Goal: Task Accomplishment & Management: Use online tool/utility

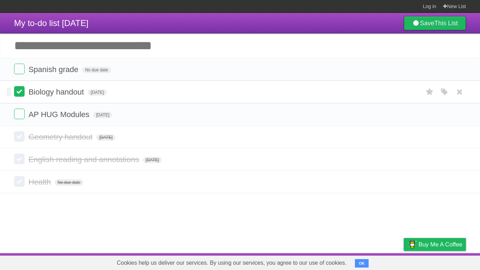
click at [23, 89] on label at bounding box center [19, 91] width 11 height 11
click at [117, 53] on input "Add another task" at bounding box center [240, 45] width 480 height 25
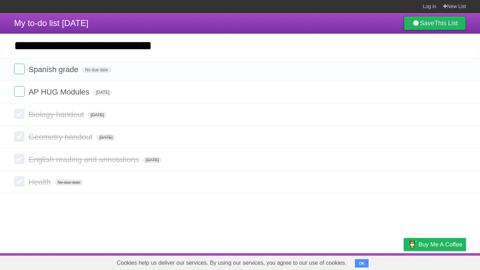
type input "**********"
click input "*********" at bounding box center [0, 0] width 0 height 0
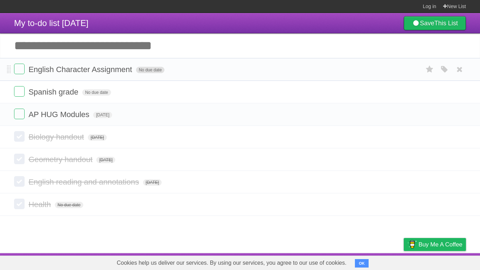
click at [153, 72] on span "No due date" at bounding box center [150, 70] width 28 height 6
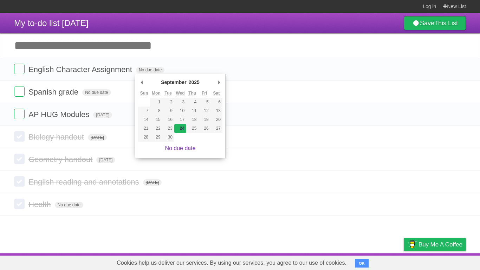
type span "[DATE]"
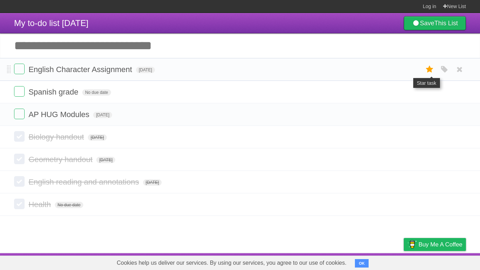
click at [431, 70] on icon at bounding box center [430, 70] width 10 height 12
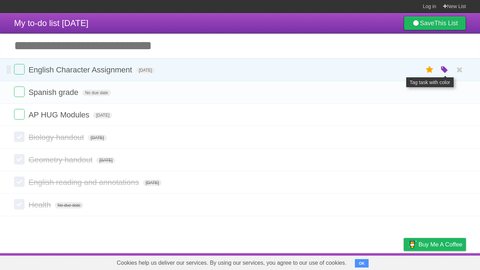
click at [444, 72] on icon "button" at bounding box center [445, 69] width 10 height 9
click at [386, 70] on label "Blue" at bounding box center [386, 70] width 8 height 8
click at [442, 71] on icon "button" at bounding box center [445, 69] width 10 height 9
click at [431, 73] on icon at bounding box center [430, 70] width 10 height 12
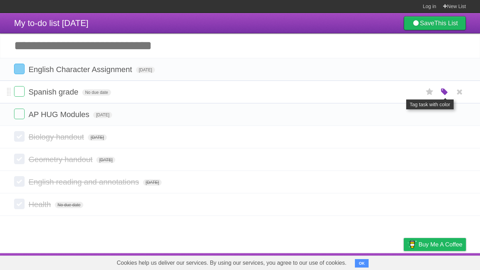
click at [443, 94] on icon "button" at bounding box center [445, 92] width 10 height 9
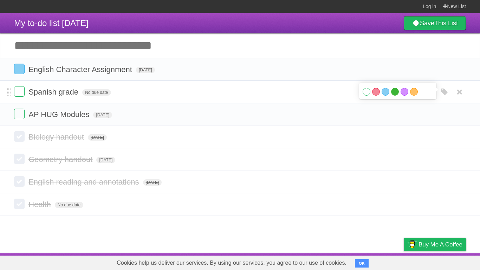
click at [393, 93] on label "Green" at bounding box center [395, 92] width 8 height 8
click at [432, 68] on icon at bounding box center [430, 70] width 10 height 12
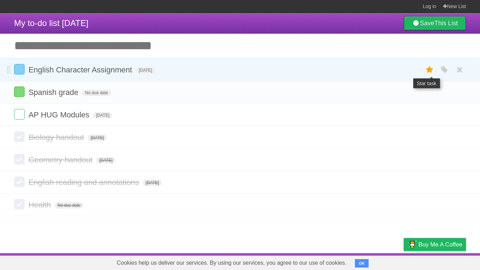
click at [430, 70] on icon at bounding box center [430, 70] width 10 height 12
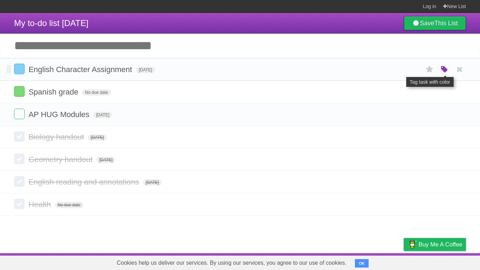
click at [443, 71] on icon "button" at bounding box center [445, 69] width 10 height 9
click at [376, 69] on label "Red" at bounding box center [376, 69] width 8 height 8
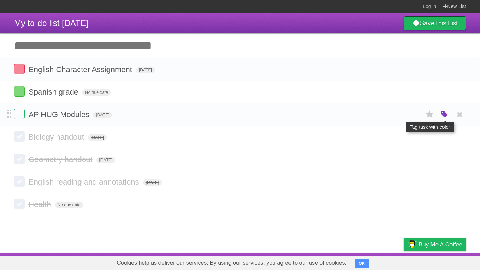
click at [445, 116] on icon "button" at bounding box center [445, 114] width 10 height 9
click at [377, 115] on label "Red" at bounding box center [376, 114] width 8 height 8
click at [362, 263] on button "OK" at bounding box center [362, 263] width 14 height 8
